Goal: Task Accomplishment & Management: Use online tool/utility

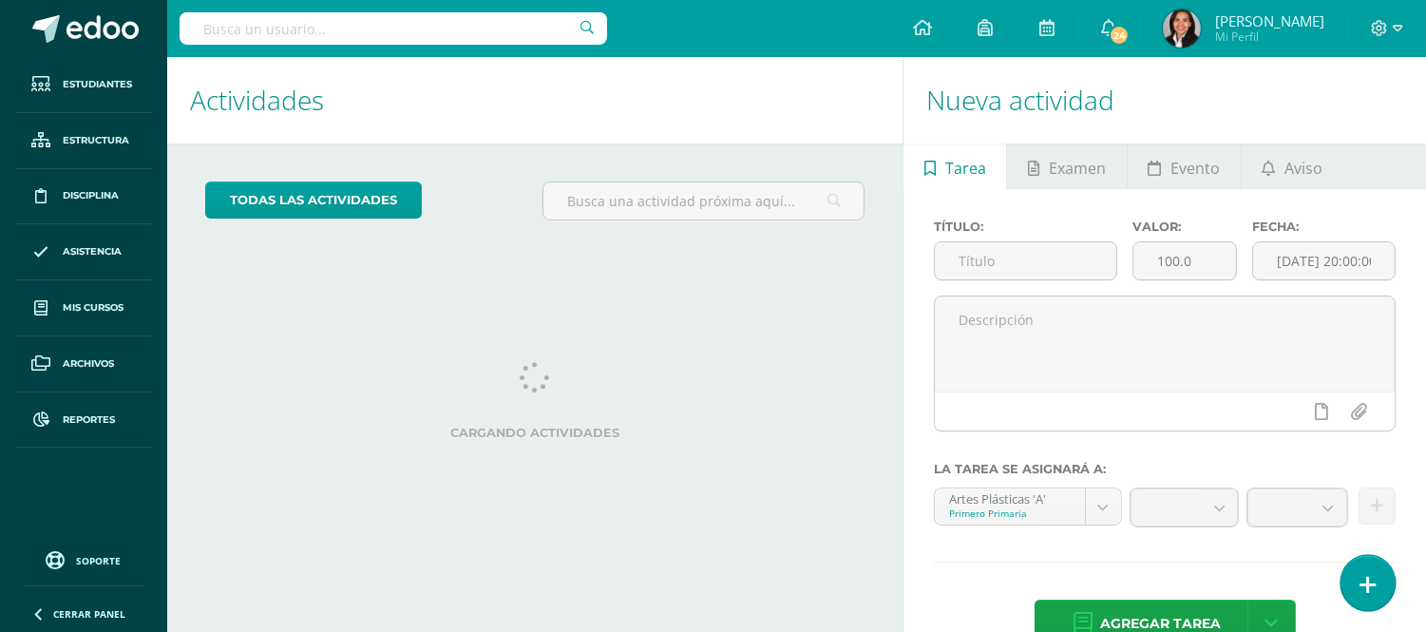
click at [1372, 580] on icon at bounding box center [1367, 585] width 17 height 22
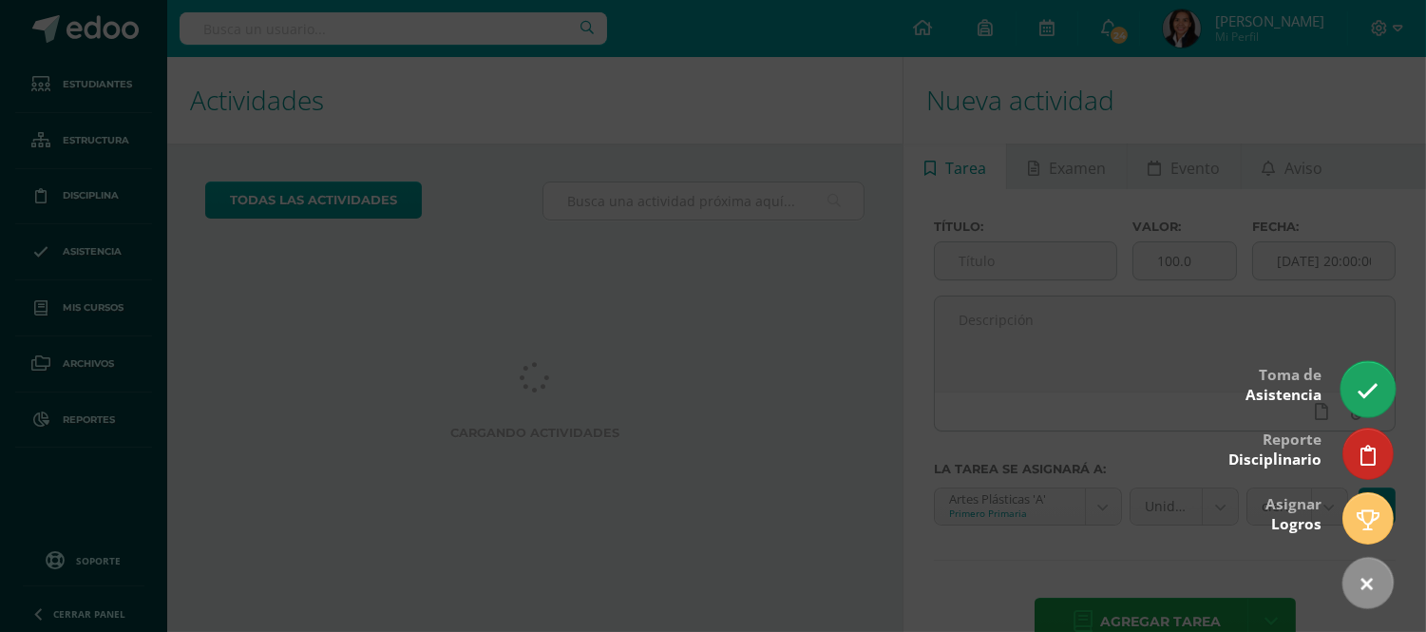
click at [1360, 387] on icon at bounding box center [1368, 391] width 22 height 22
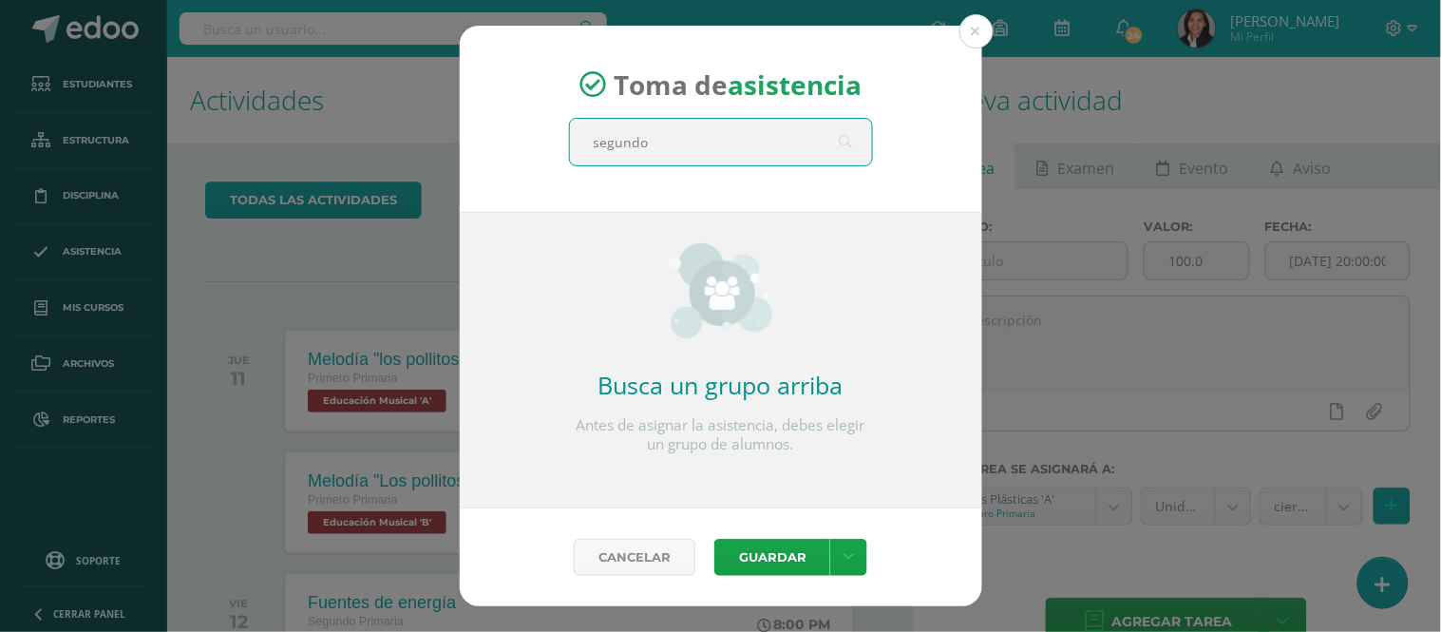
type input "segundo A"
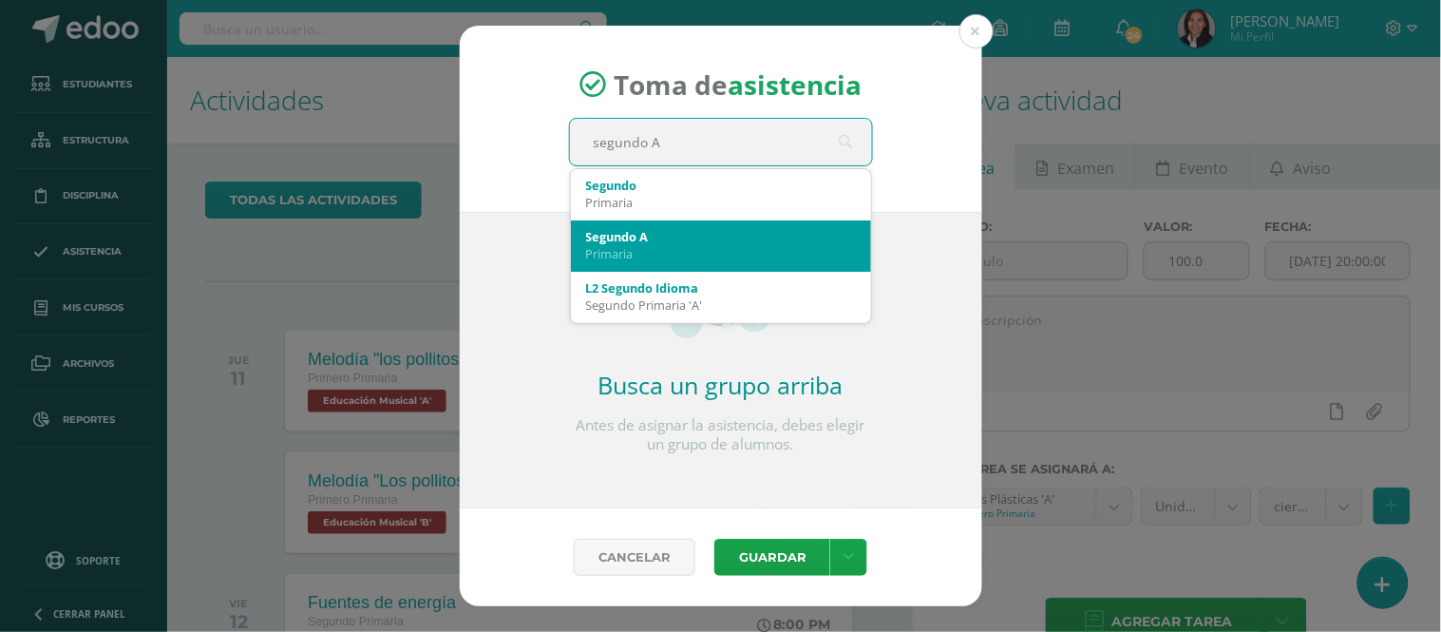
click at [650, 247] on div "Primaria" at bounding box center [721, 253] width 270 height 17
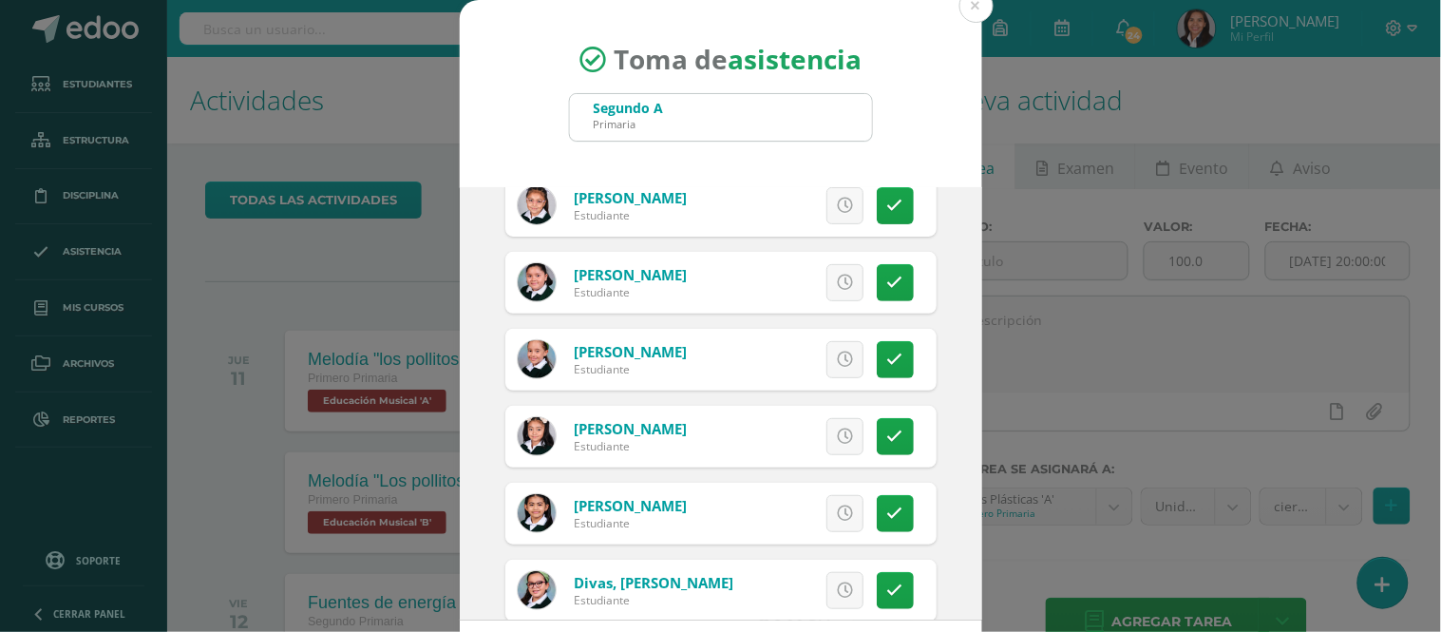
scroll to position [211, 0]
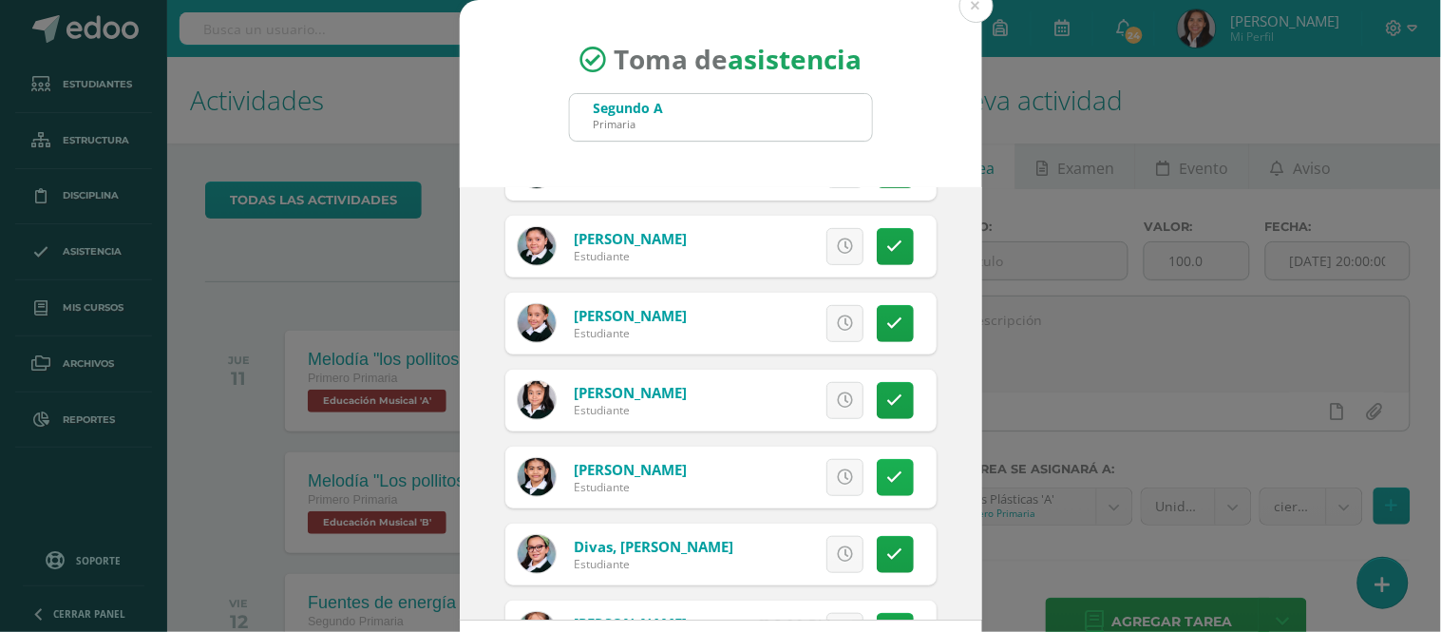
click at [887, 473] on icon at bounding box center [895, 477] width 16 height 16
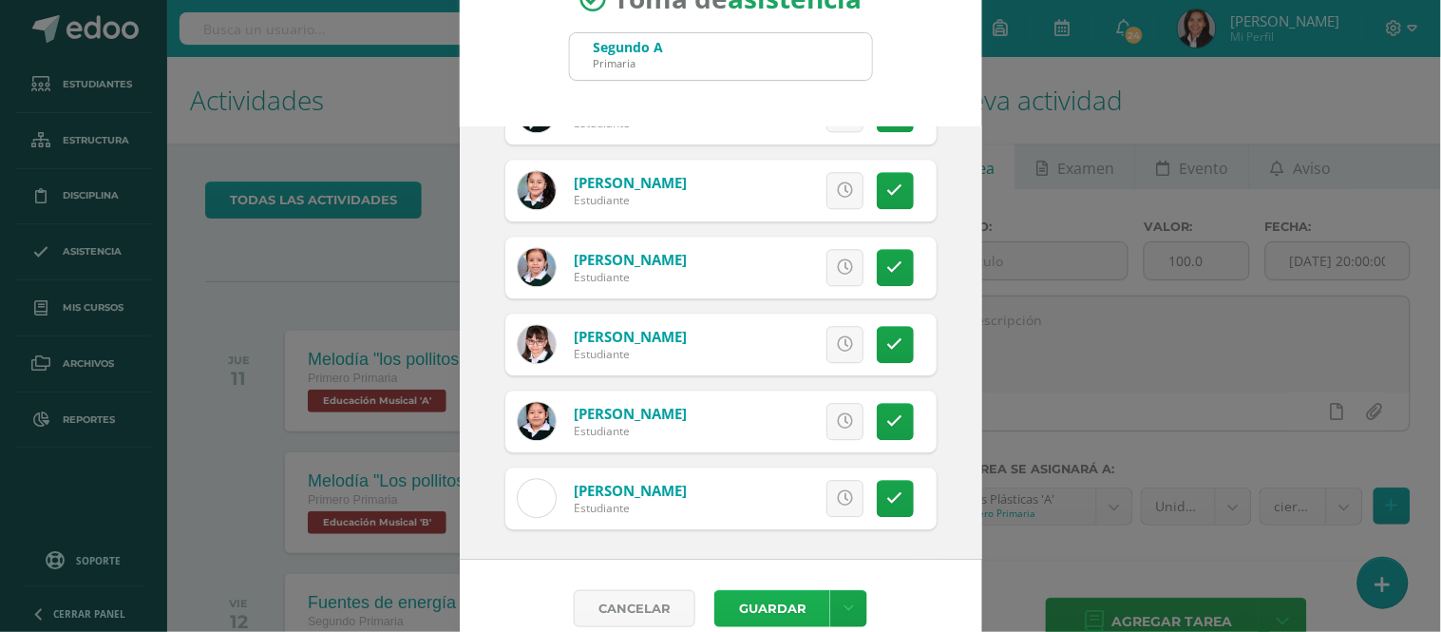
scroll to position [86, 0]
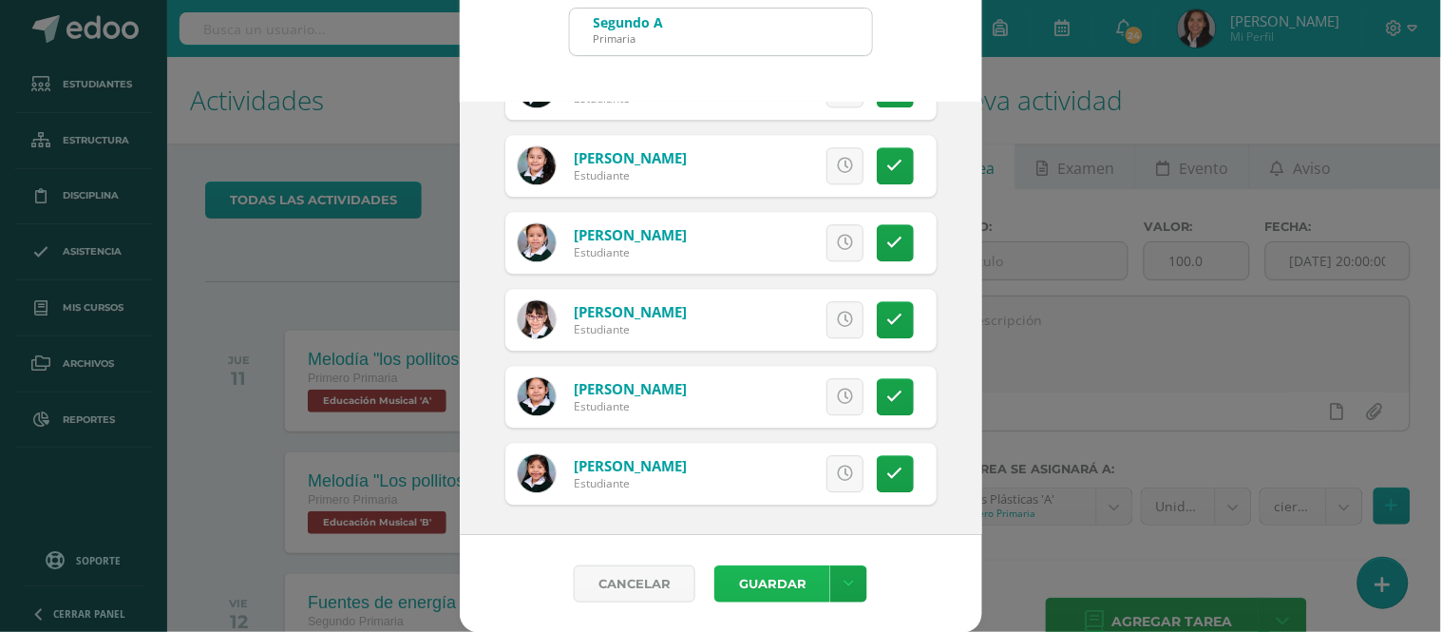
click at [791, 583] on button "Guardar" at bounding box center [772, 583] width 116 height 37
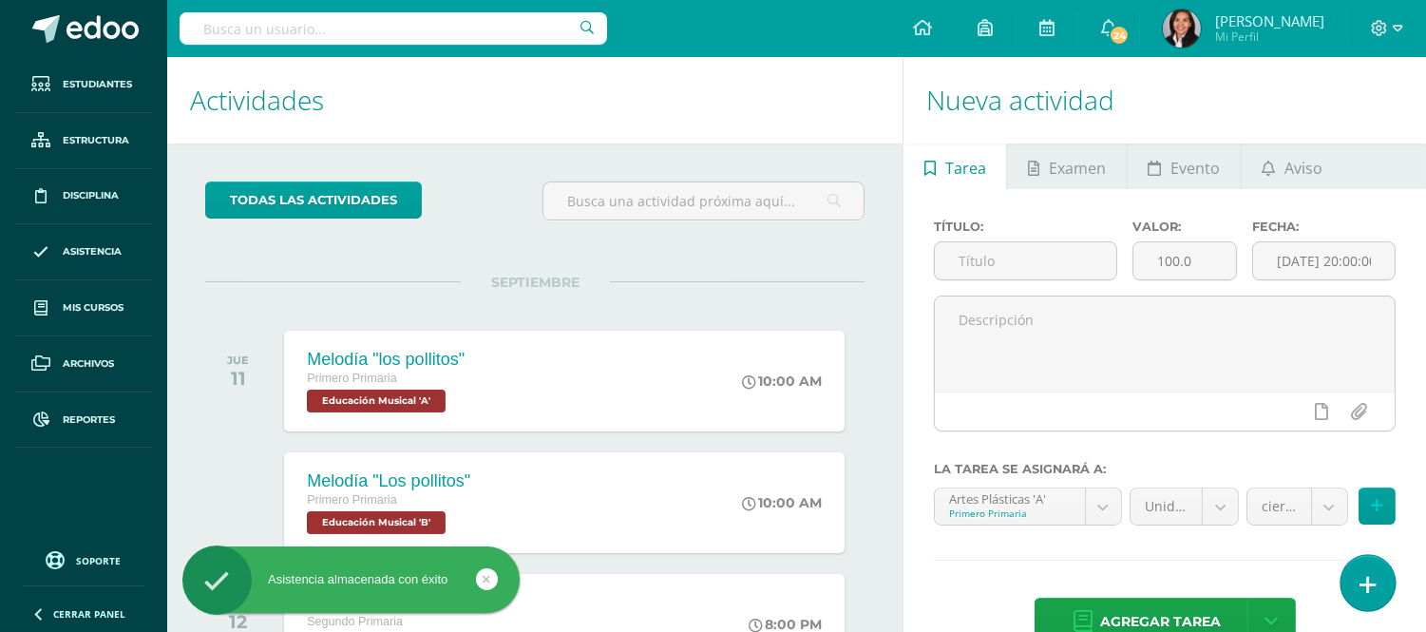
click at [1365, 581] on icon at bounding box center [1367, 585] width 17 height 22
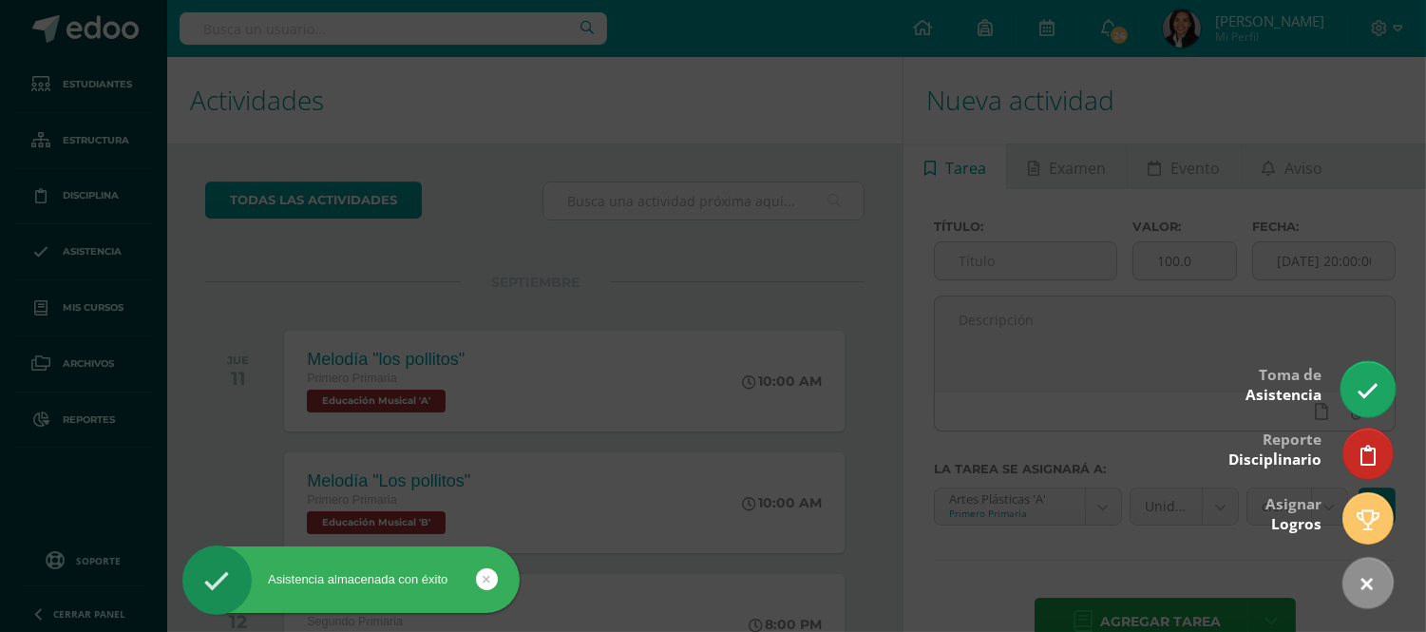
click at [1379, 372] on link at bounding box center [1367, 388] width 54 height 55
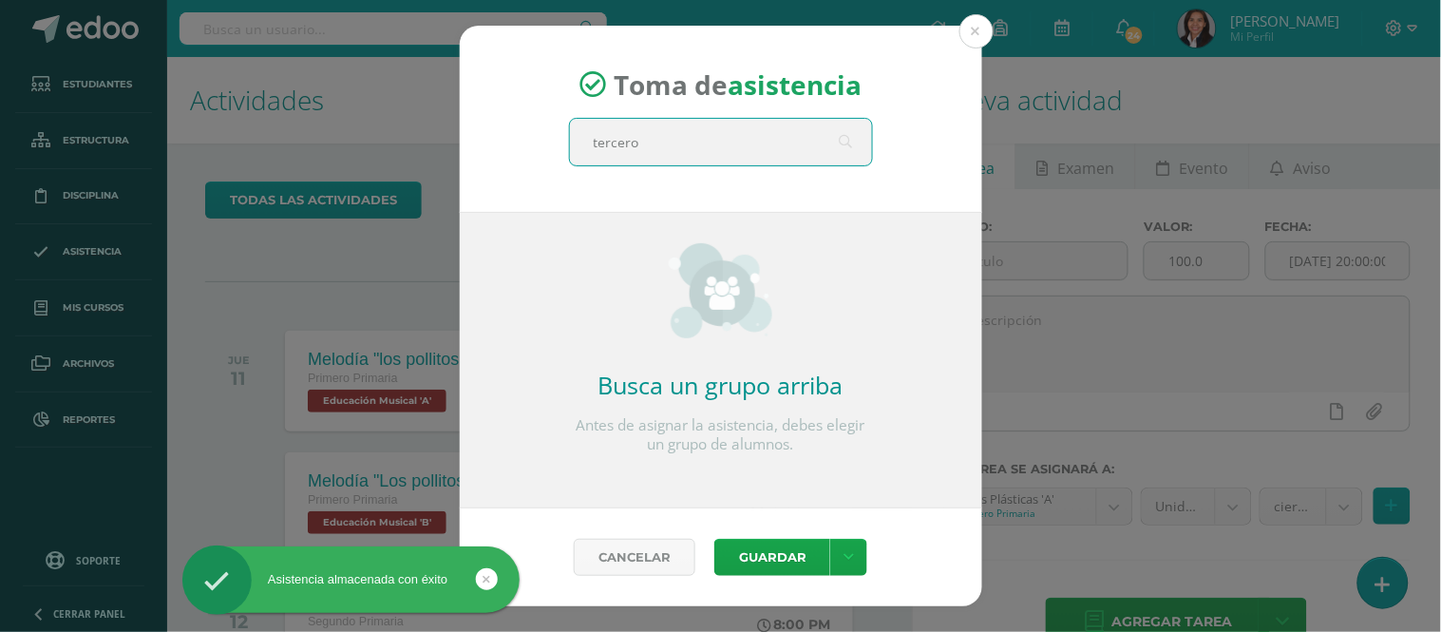
type input "tercero A"
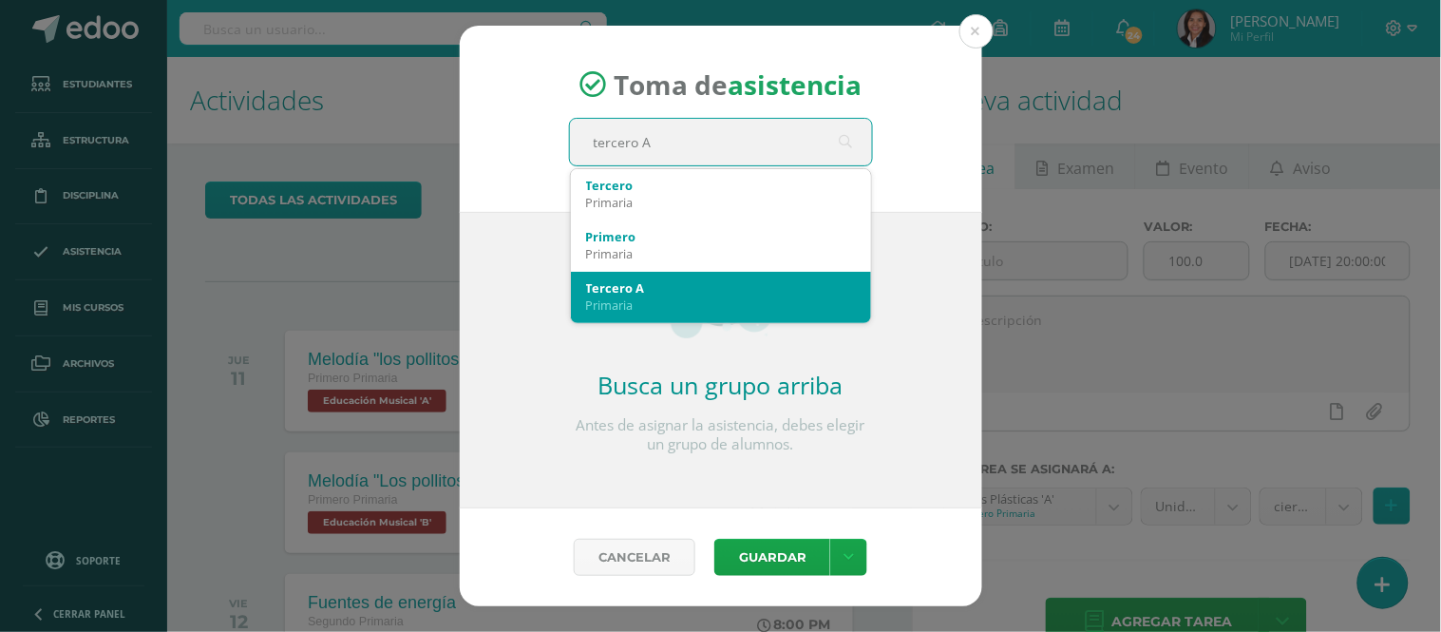
click at [675, 288] on div "Tercero A" at bounding box center [721, 287] width 270 height 17
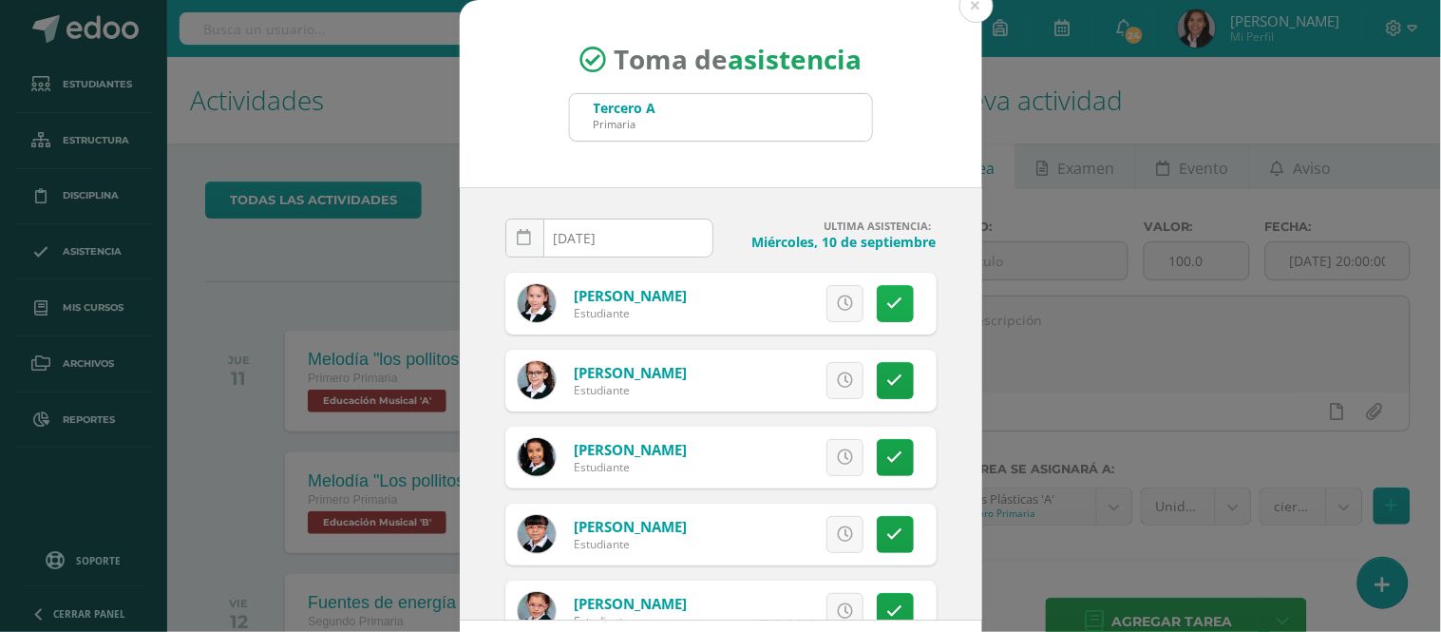
click at [887, 300] on icon at bounding box center [895, 303] width 16 height 16
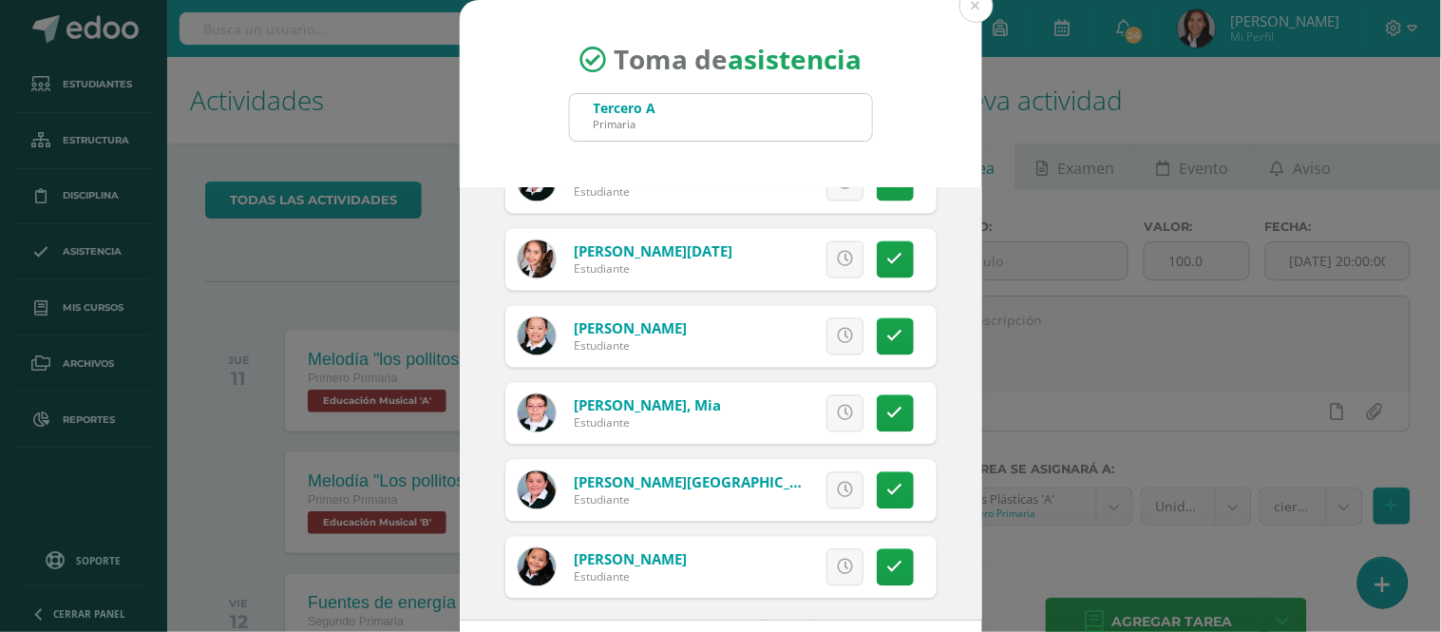
scroll to position [976, 0]
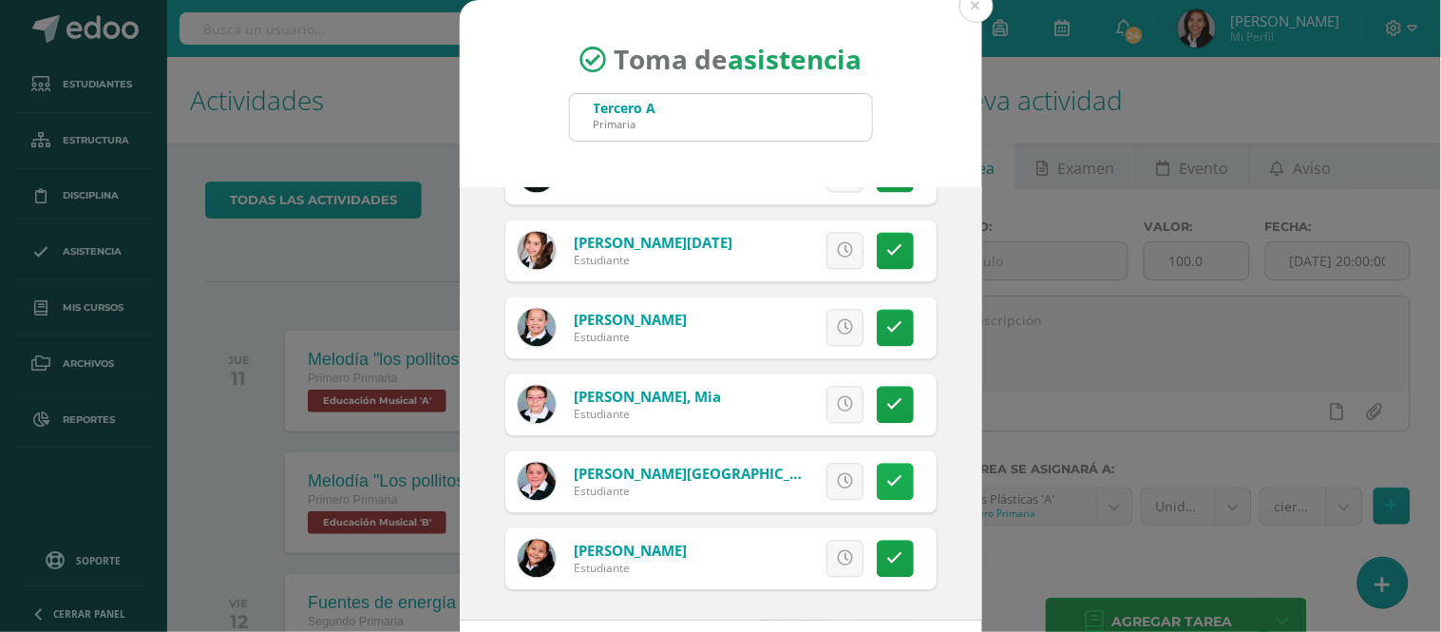
click at [887, 480] on icon at bounding box center [895, 482] width 16 height 16
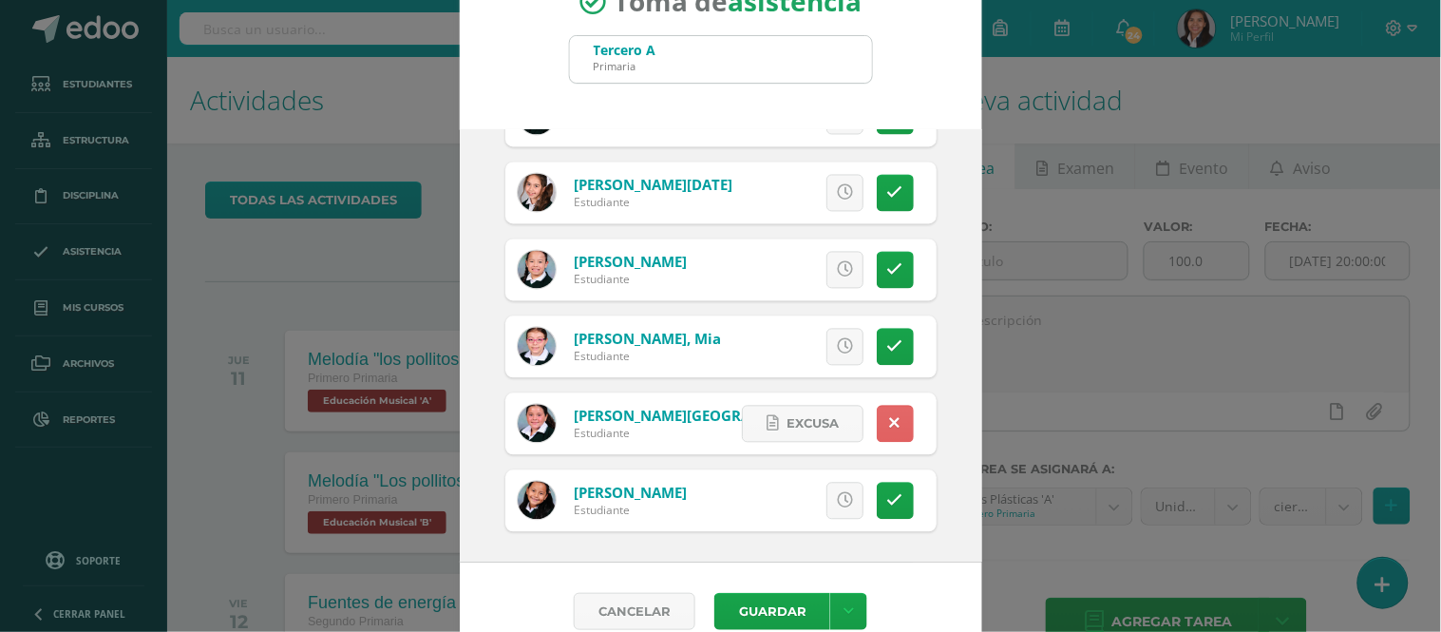
scroll to position [86, 0]
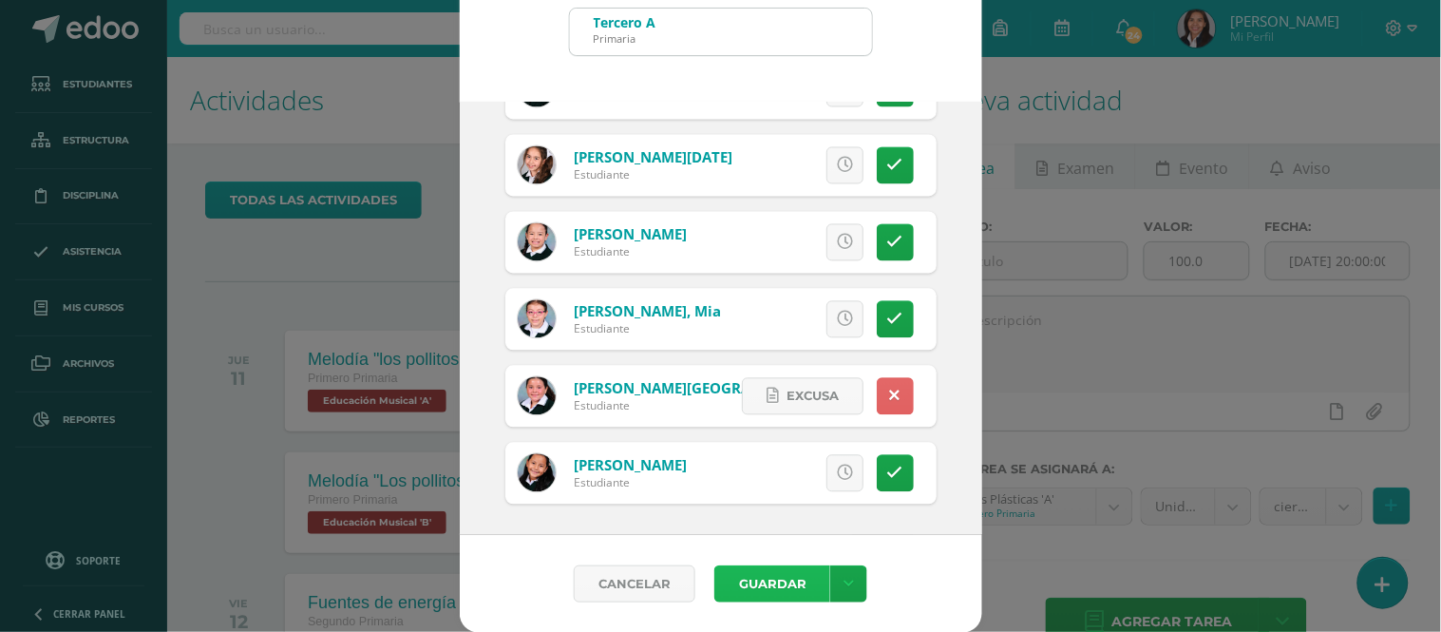
click at [754, 576] on button "Guardar" at bounding box center [772, 583] width 116 height 37
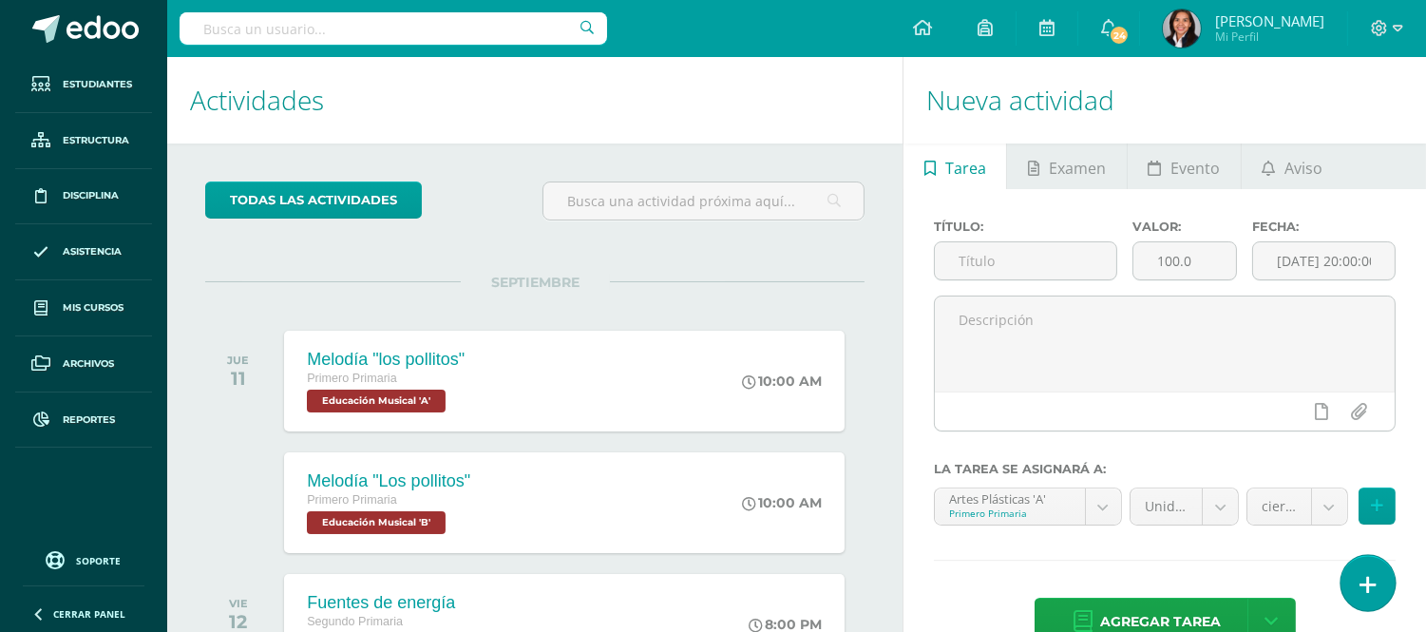
click at [1380, 587] on link at bounding box center [1367, 582] width 54 height 55
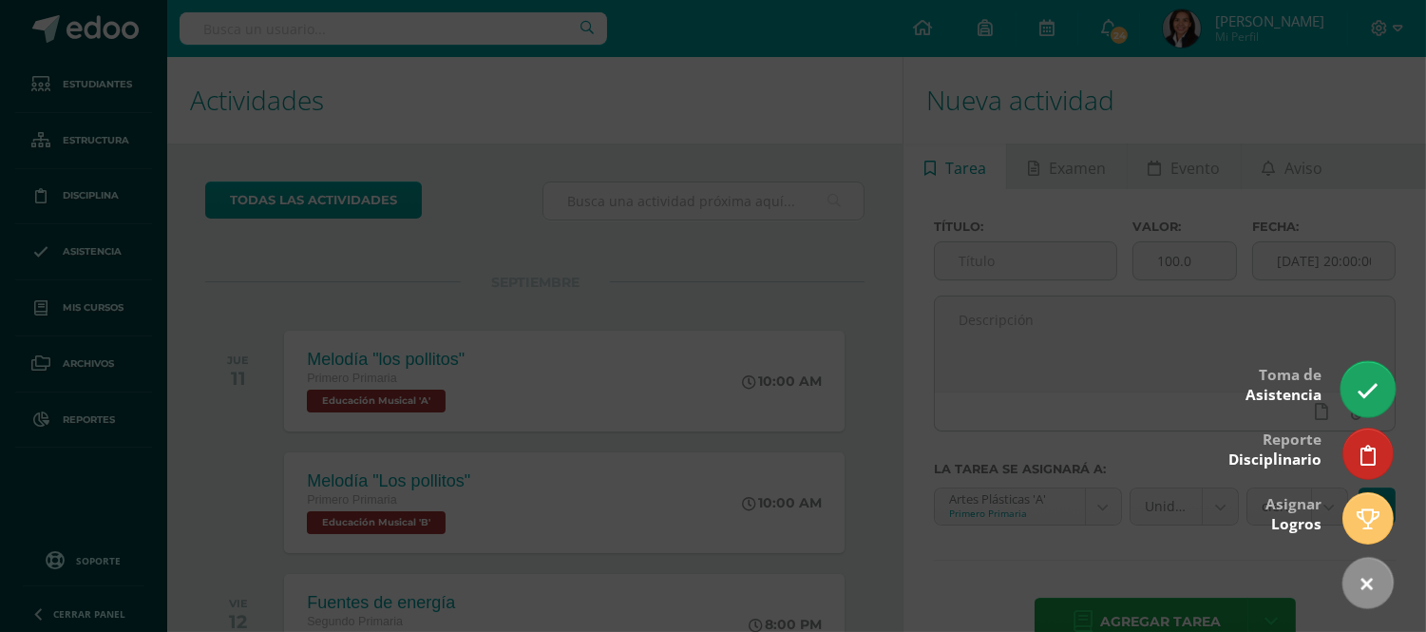
click at [1376, 383] on icon at bounding box center [1368, 391] width 22 height 22
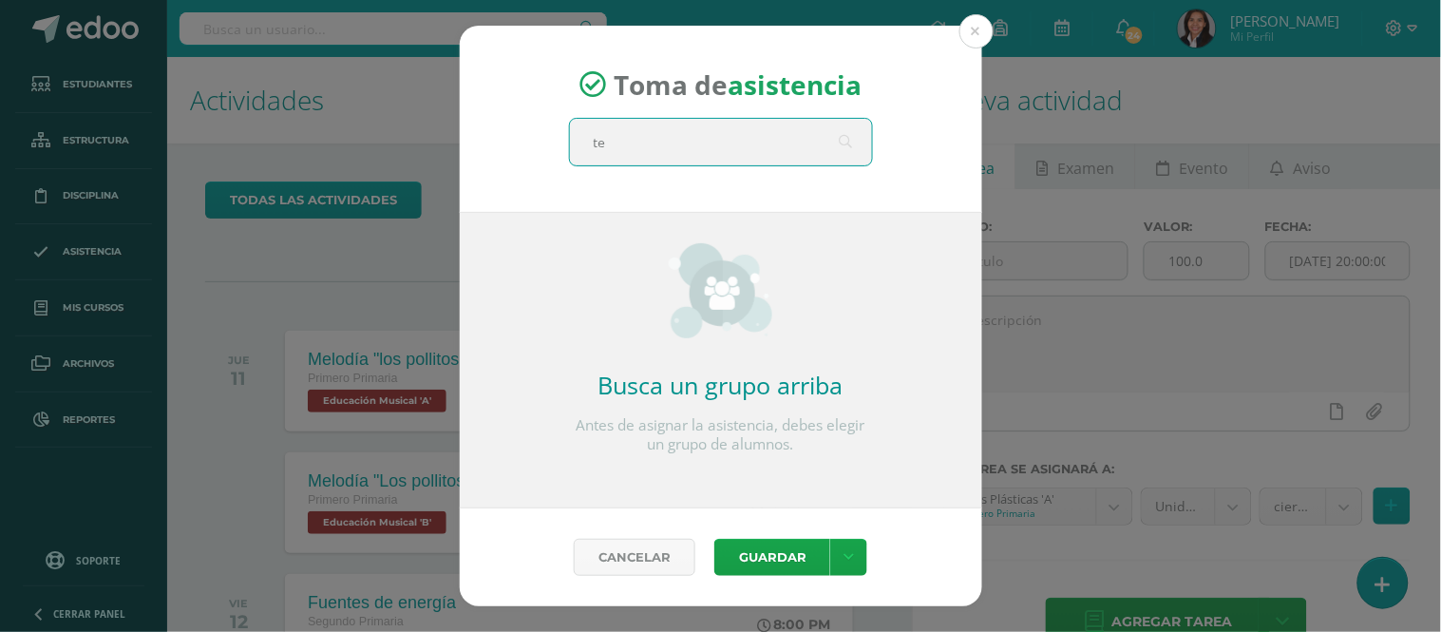
type input "t"
type input "primero A"
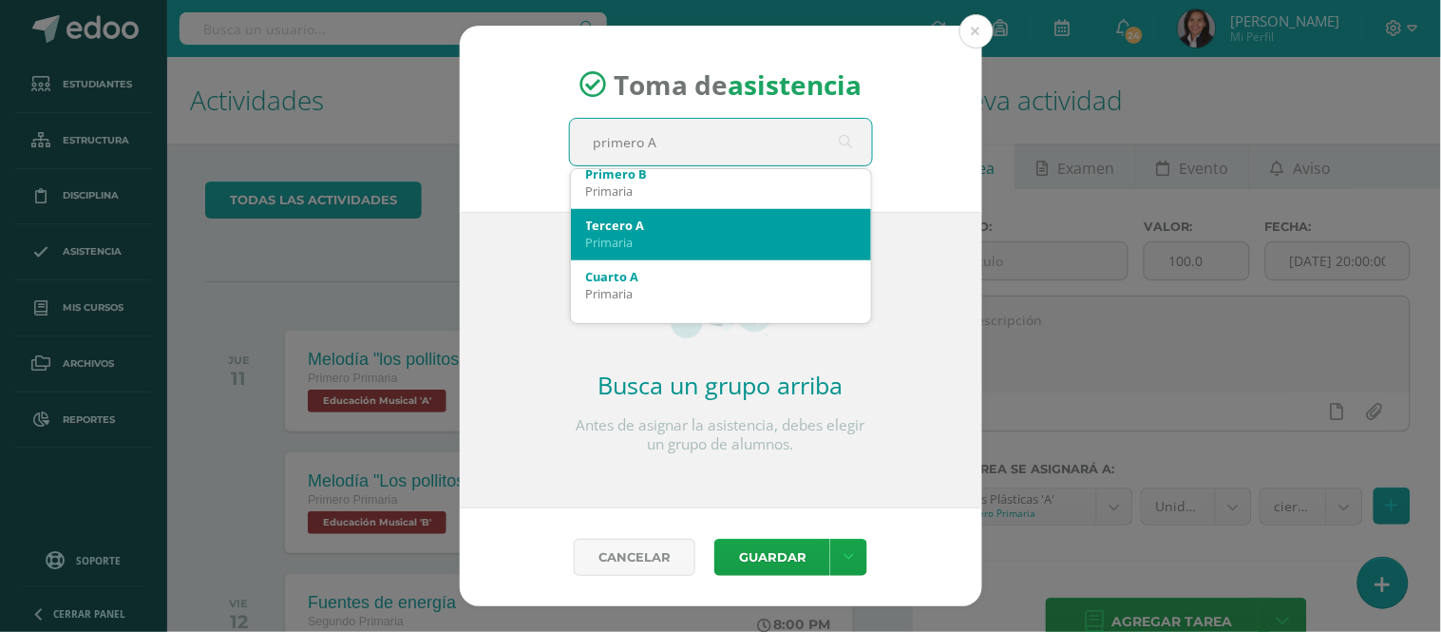
scroll to position [316, 0]
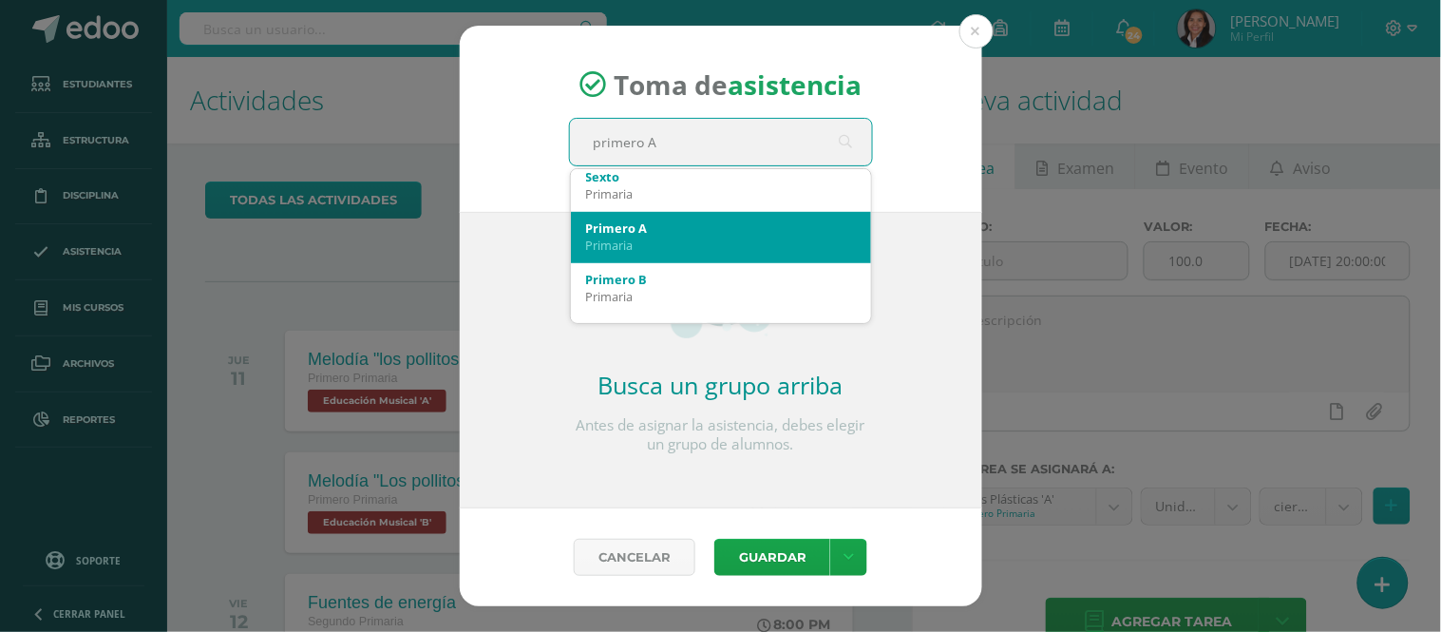
click at [659, 241] on div "Primaria" at bounding box center [721, 245] width 270 height 17
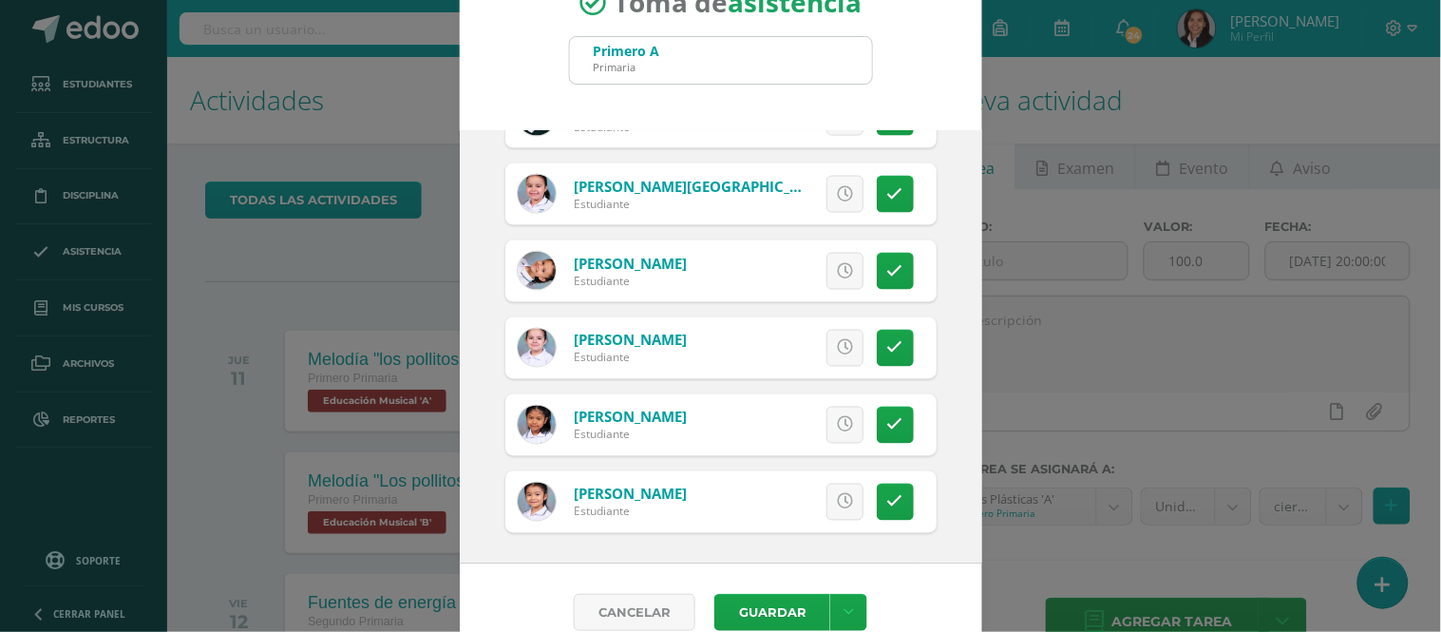
scroll to position [86, 0]
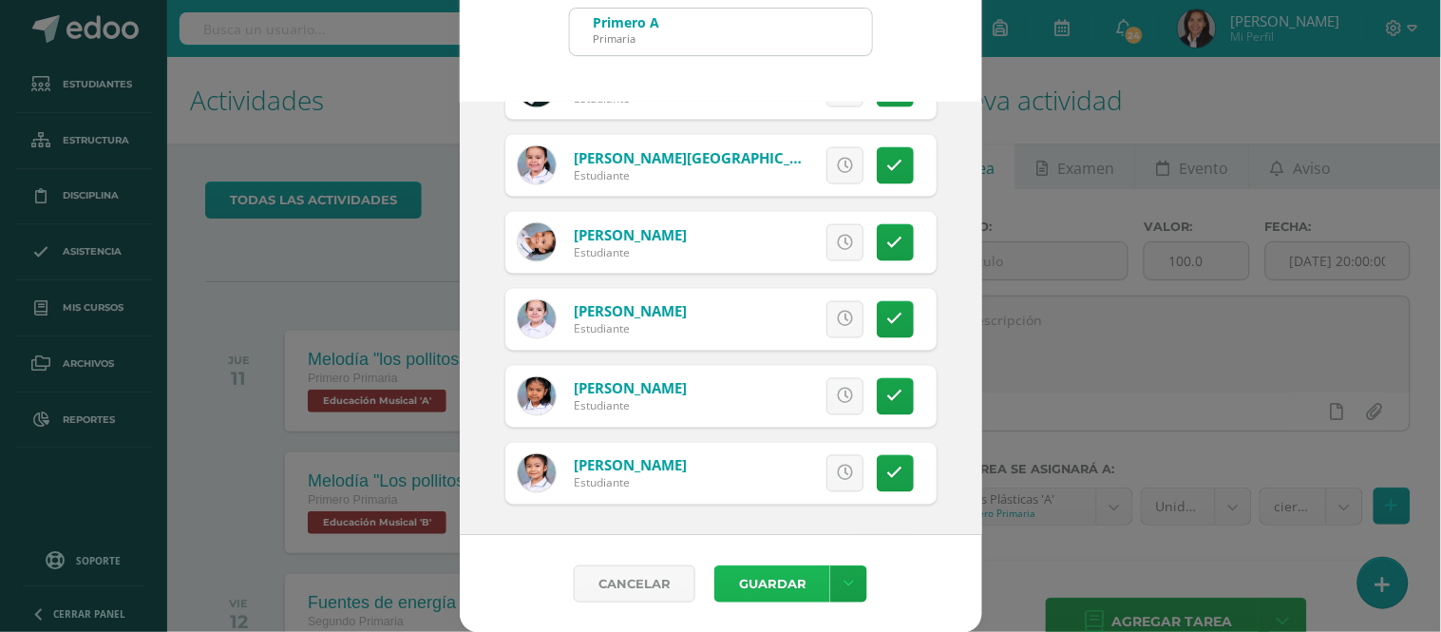
click at [732, 572] on button "Guardar" at bounding box center [772, 583] width 116 height 37
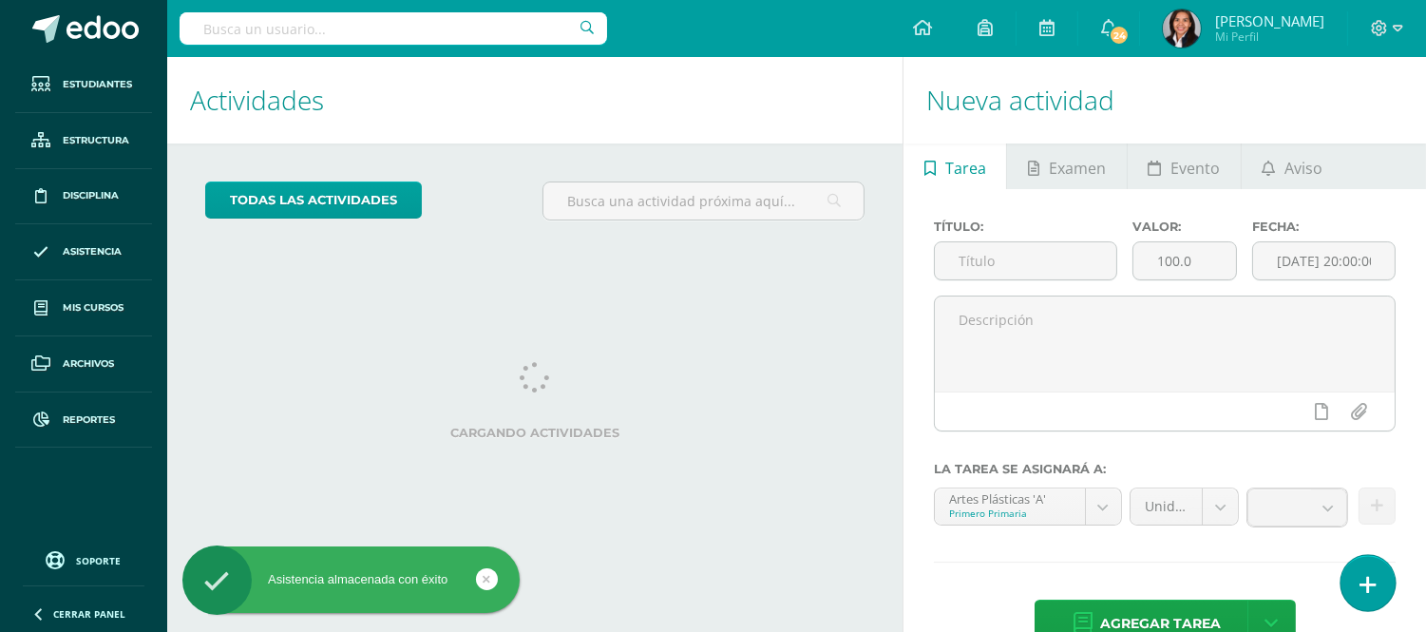
click at [1346, 580] on link at bounding box center [1367, 582] width 54 height 55
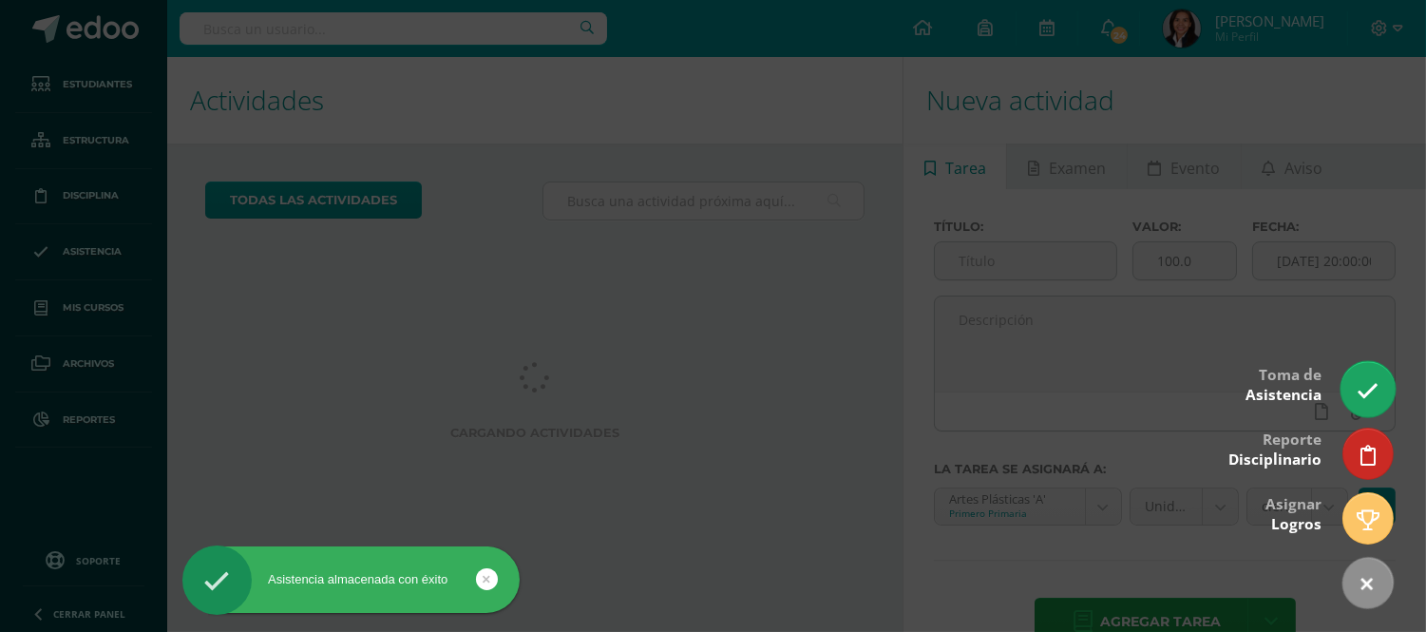
click at [1375, 380] on icon at bounding box center [1368, 391] width 22 height 22
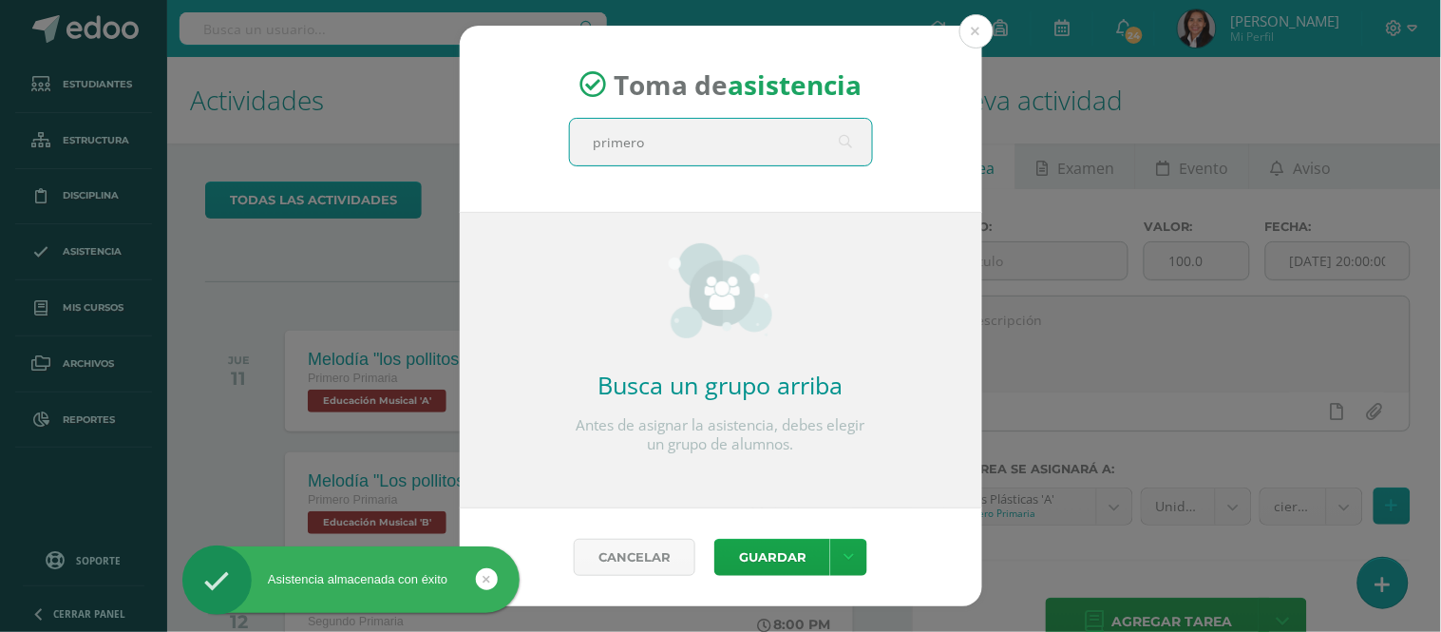
type input "primero B"
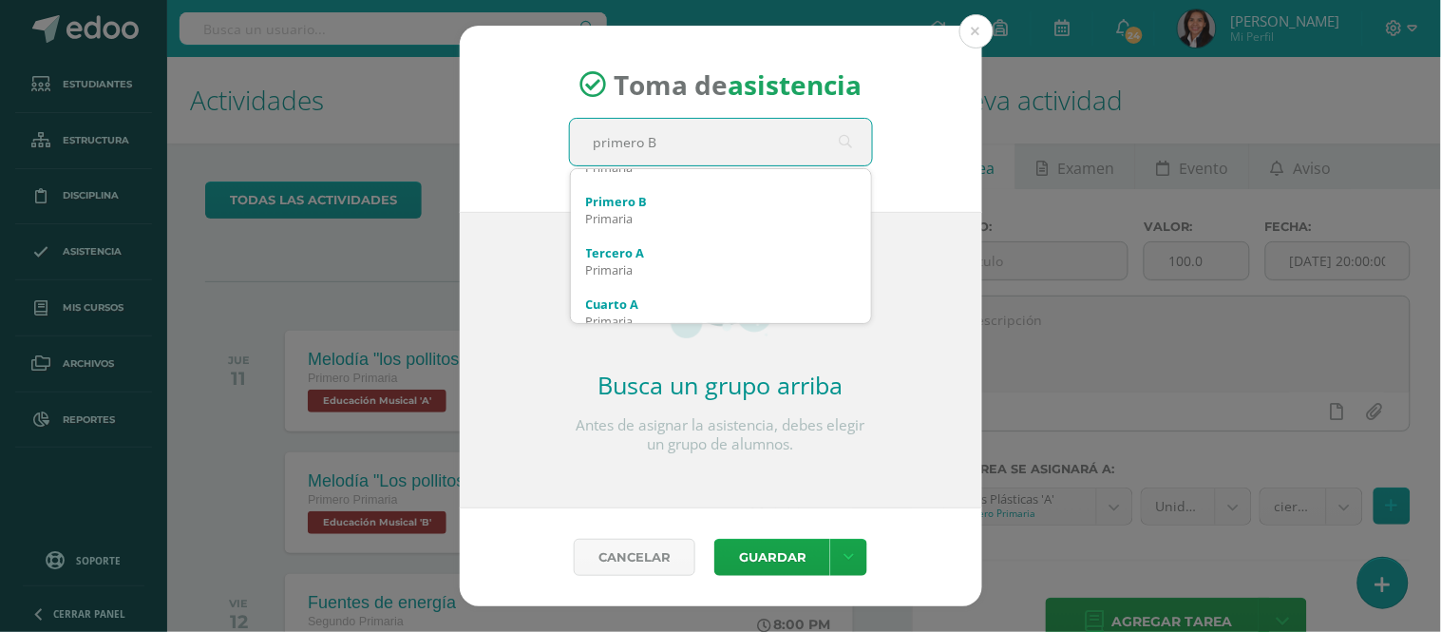
scroll to position [316, 0]
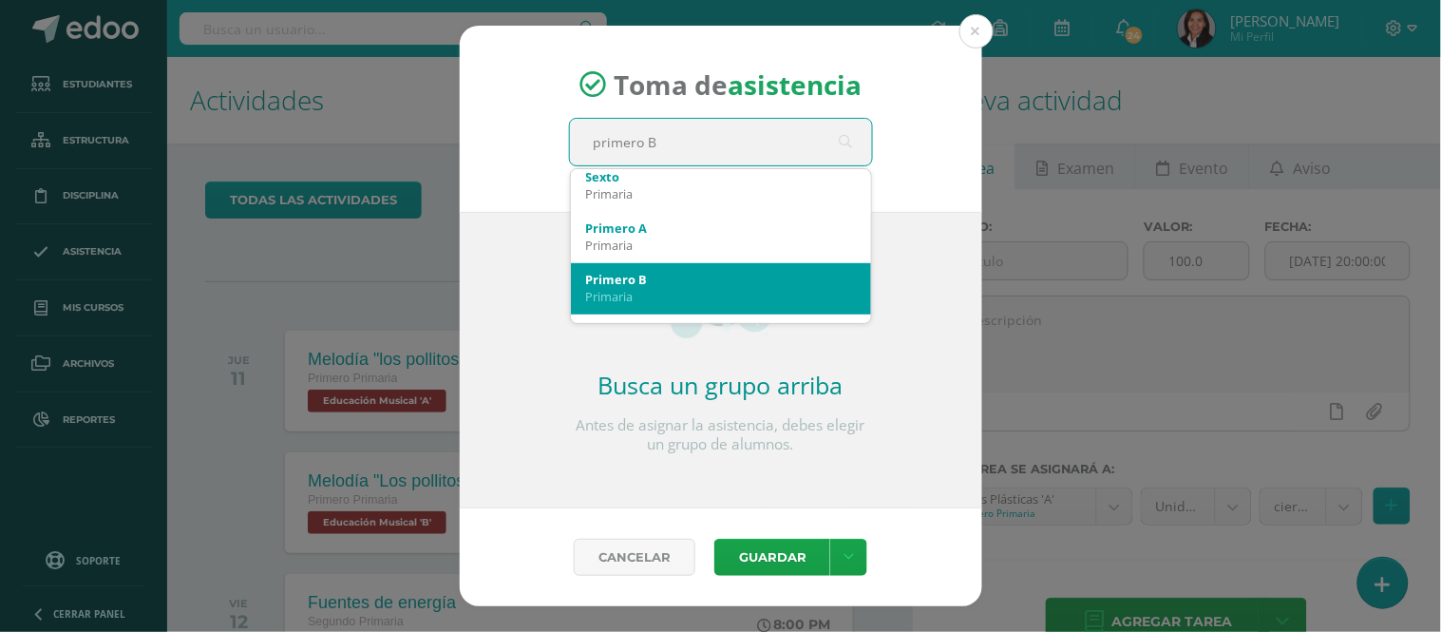
click at [653, 283] on div "Primero B" at bounding box center [721, 279] width 270 height 17
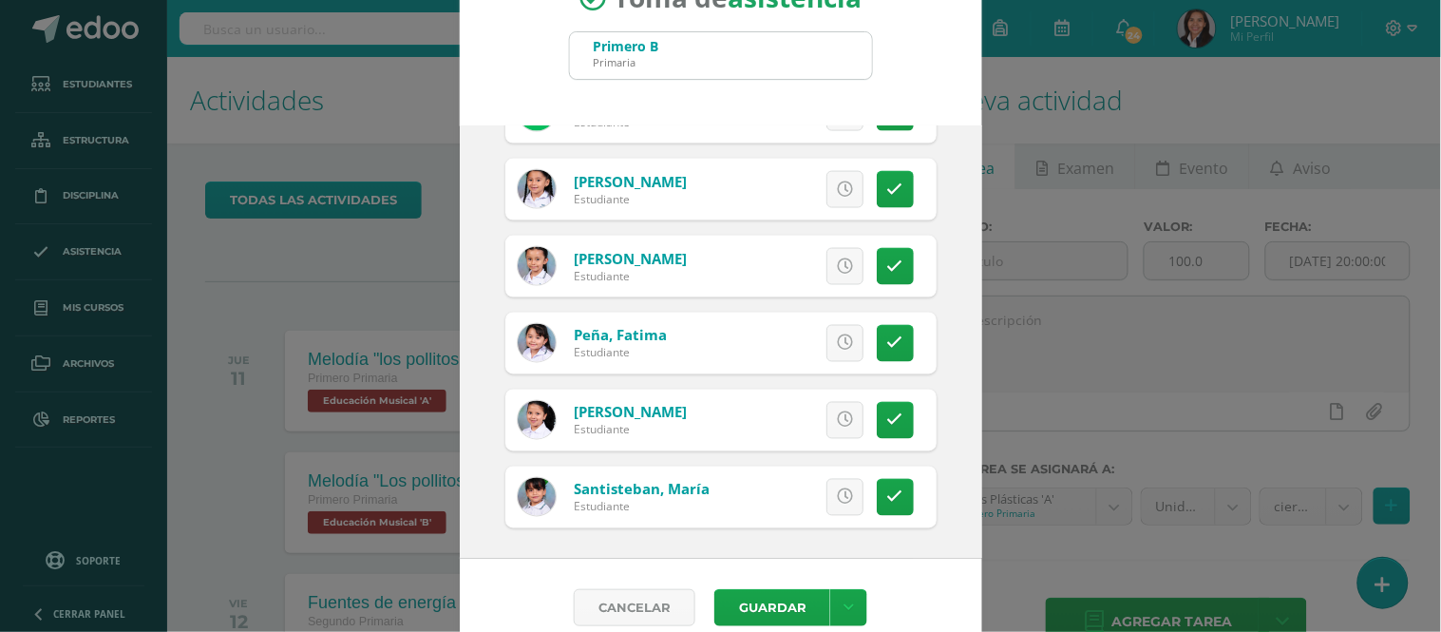
scroll to position [86, 0]
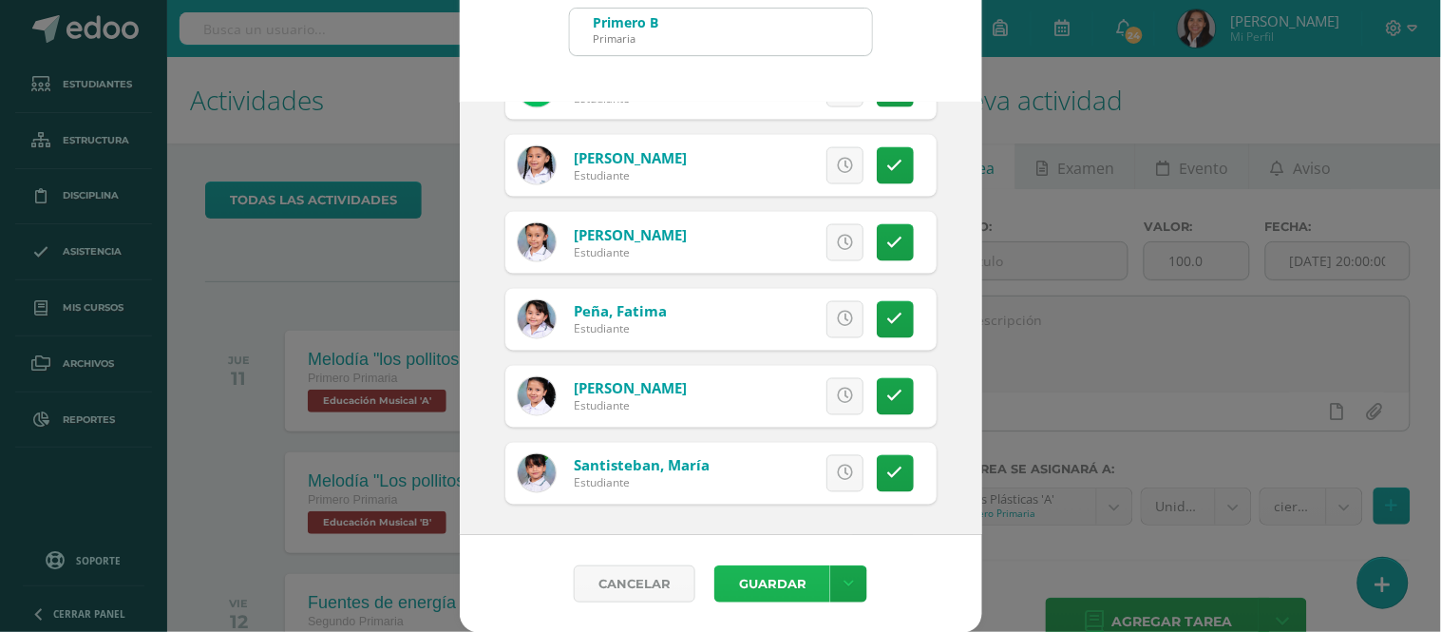
click at [751, 583] on button "Guardar" at bounding box center [772, 583] width 116 height 37
